Goal: Find specific page/section: Find specific page/section

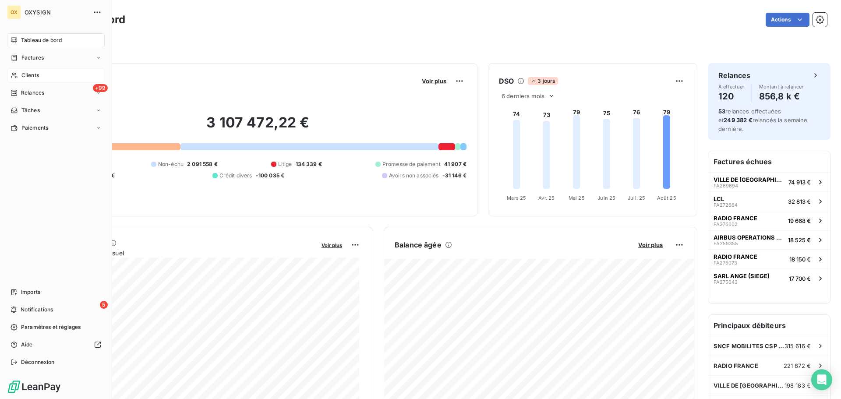
click at [35, 75] on span "Clients" at bounding box center [30, 75] width 18 height 8
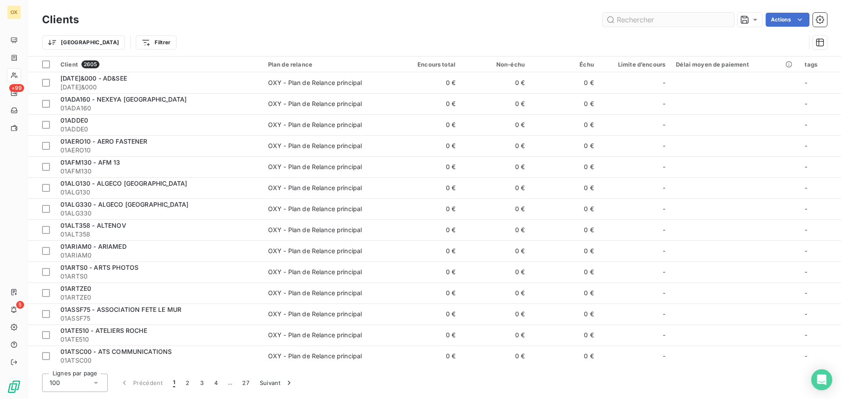
click at [651, 13] on input "text" at bounding box center [668, 20] width 131 height 14
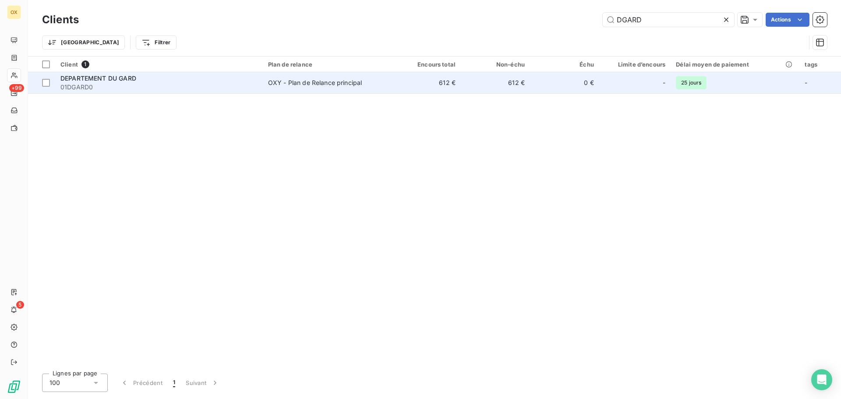
type input "DGARD"
click at [129, 93] on td "DEPARTEMENT DU GARD 01DGARD0" at bounding box center [159, 82] width 208 height 21
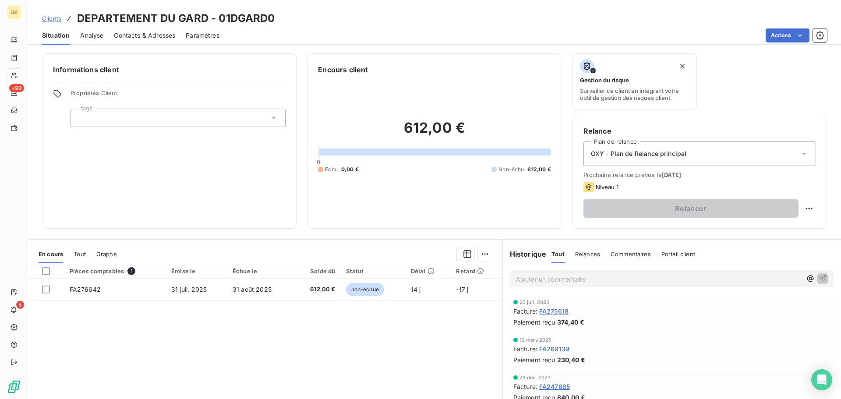
click at [555, 348] on span "FA269139" at bounding box center [554, 348] width 30 height 9
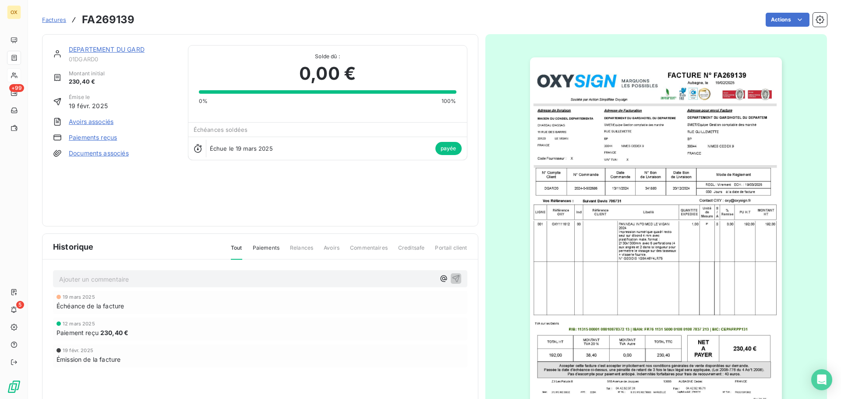
click at [632, 126] on img "button" at bounding box center [656, 235] width 252 height 357
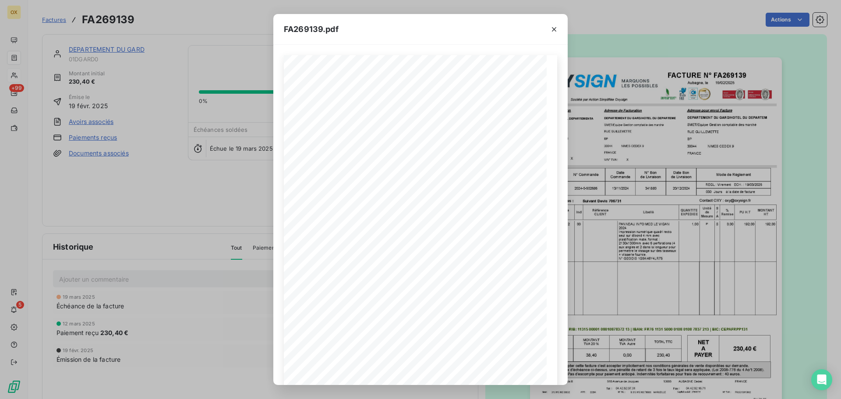
click at [555, 28] on icon "button" at bounding box center [554, 29] width 4 height 4
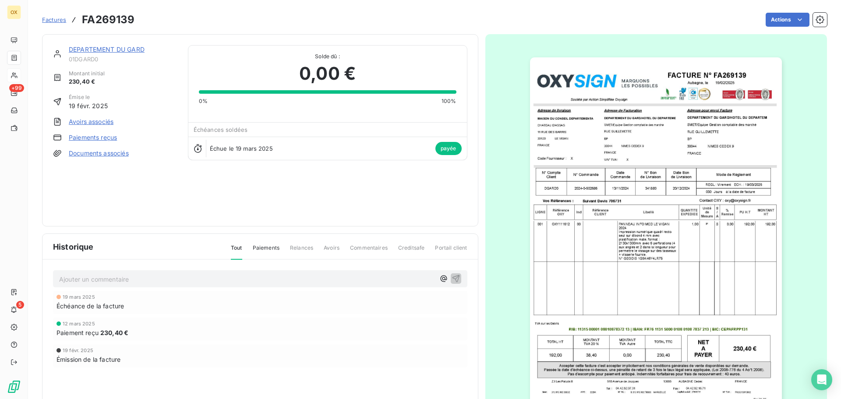
click at [90, 51] on link "DEPARTEMENT DU GARD" at bounding box center [107, 49] width 76 height 7
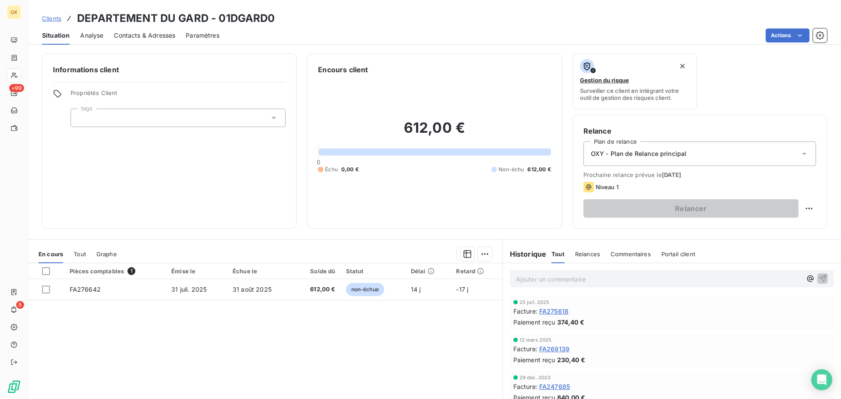
click at [558, 349] on span "FA269139" at bounding box center [554, 348] width 30 height 9
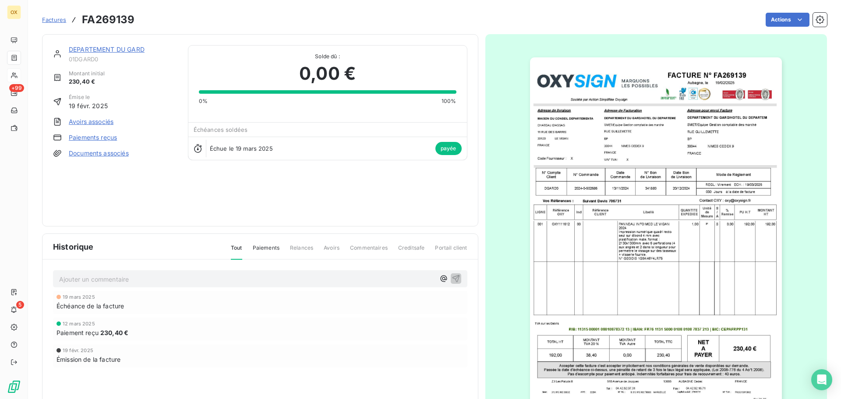
click at [131, 49] on link "DEPARTEMENT DU GARD" at bounding box center [107, 49] width 76 height 7
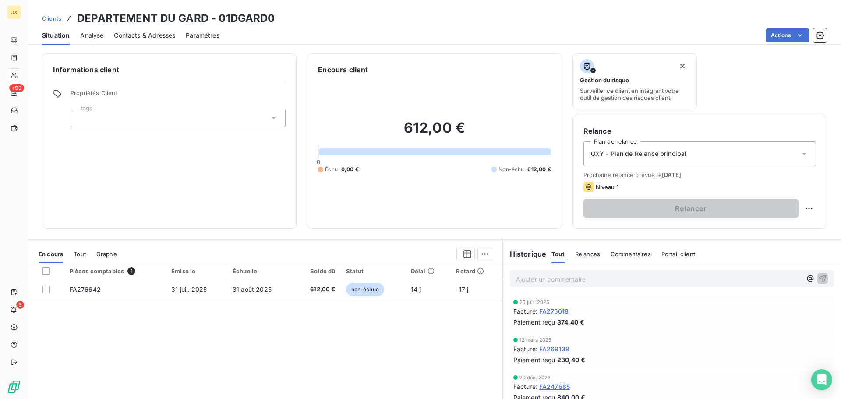
click at [549, 311] on span "FA275618" at bounding box center [553, 311] width 29 height 9
